Goal: Navigation & Orientation: Find specific page/section

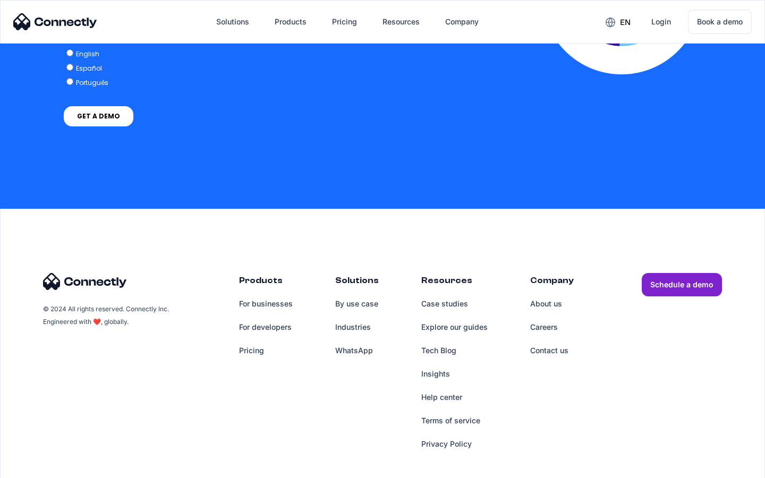
scroll to position [2333, 0]
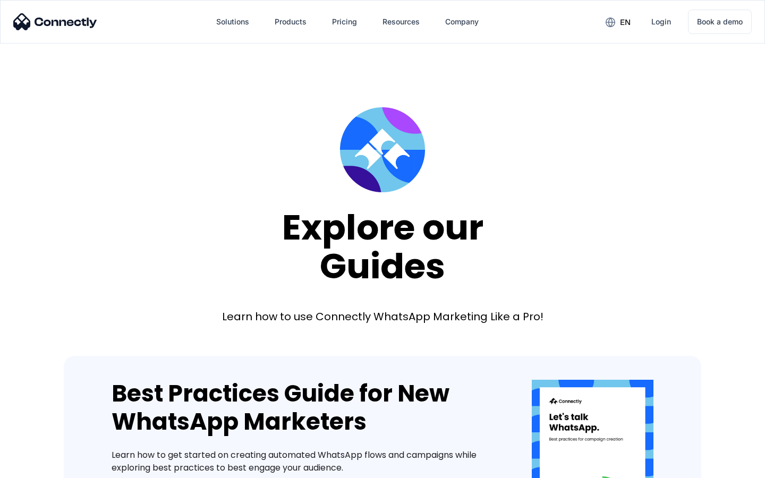
scroll to position [806, 0]
